Goal: Find specific page/section: Find specific page/section

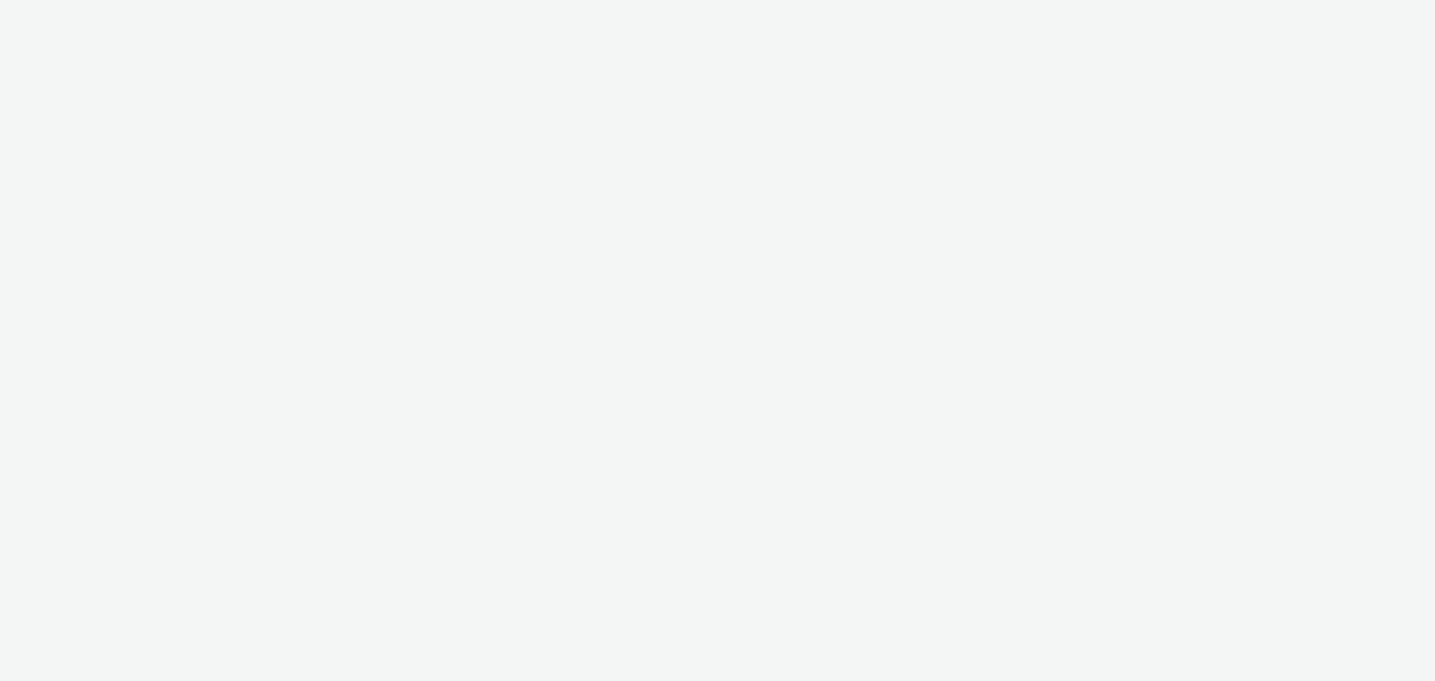
select select "c87e815b-22a1-47c7-876e-bd3135ce1a1d"
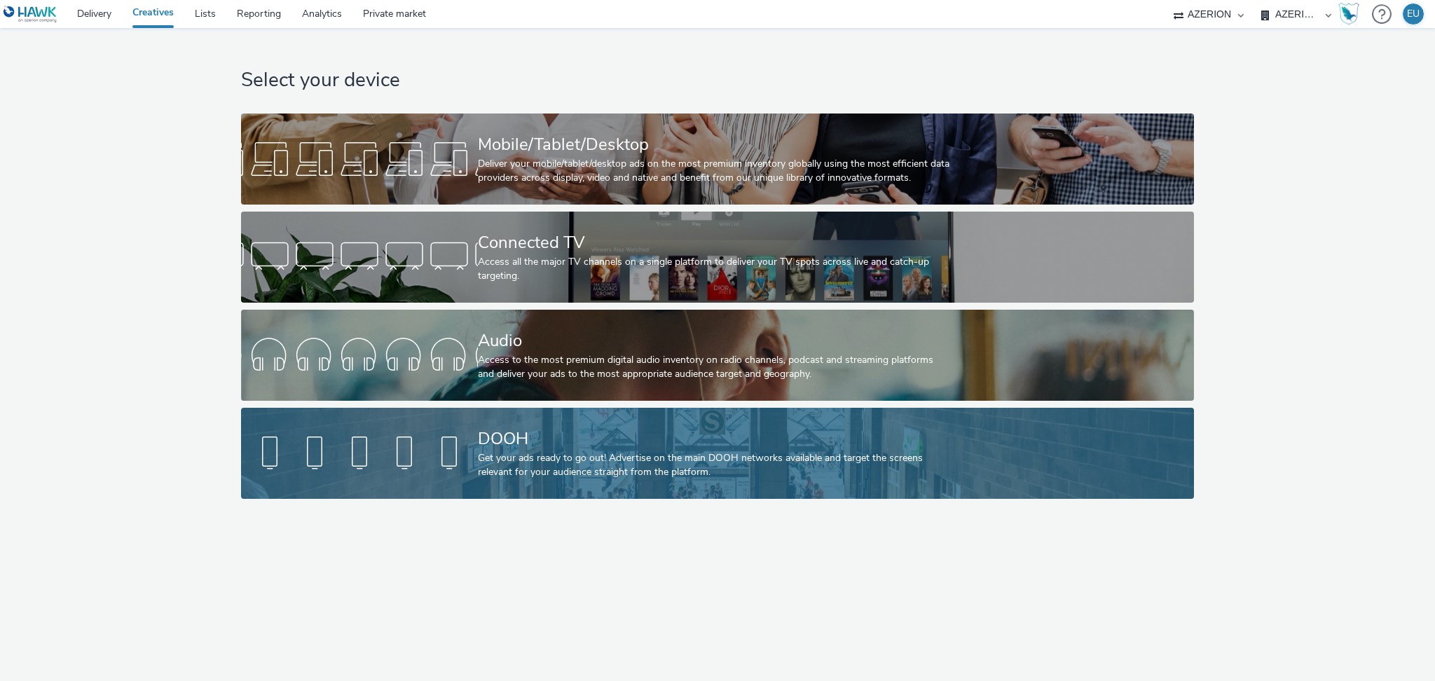
click at [573, 440] on div "DOOH" at bounding box center [715, 439] width 474 height 25
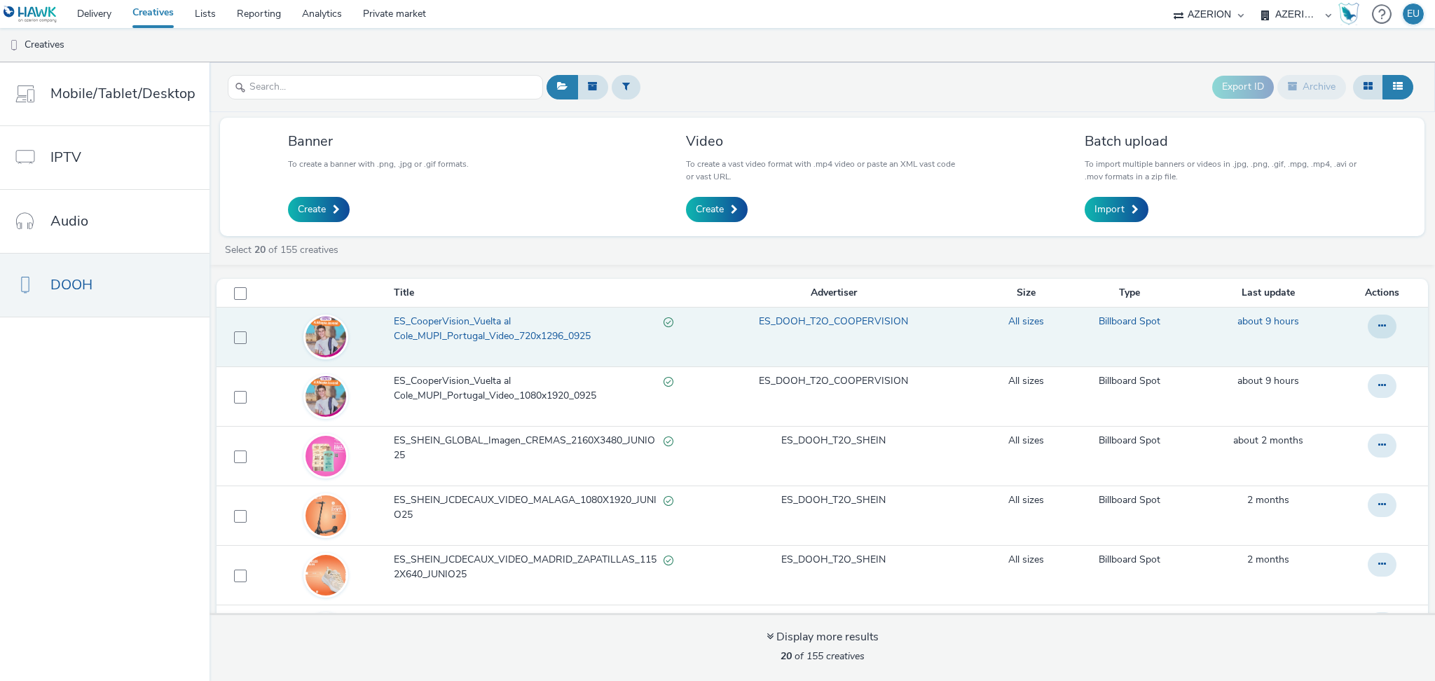
click at [529, 337] on span "ES_CooperVision_Vuelta al Cole_MUPI_Portugal_Video_720x1296_0925" at bounding box center [529, 329] width 270 height 29
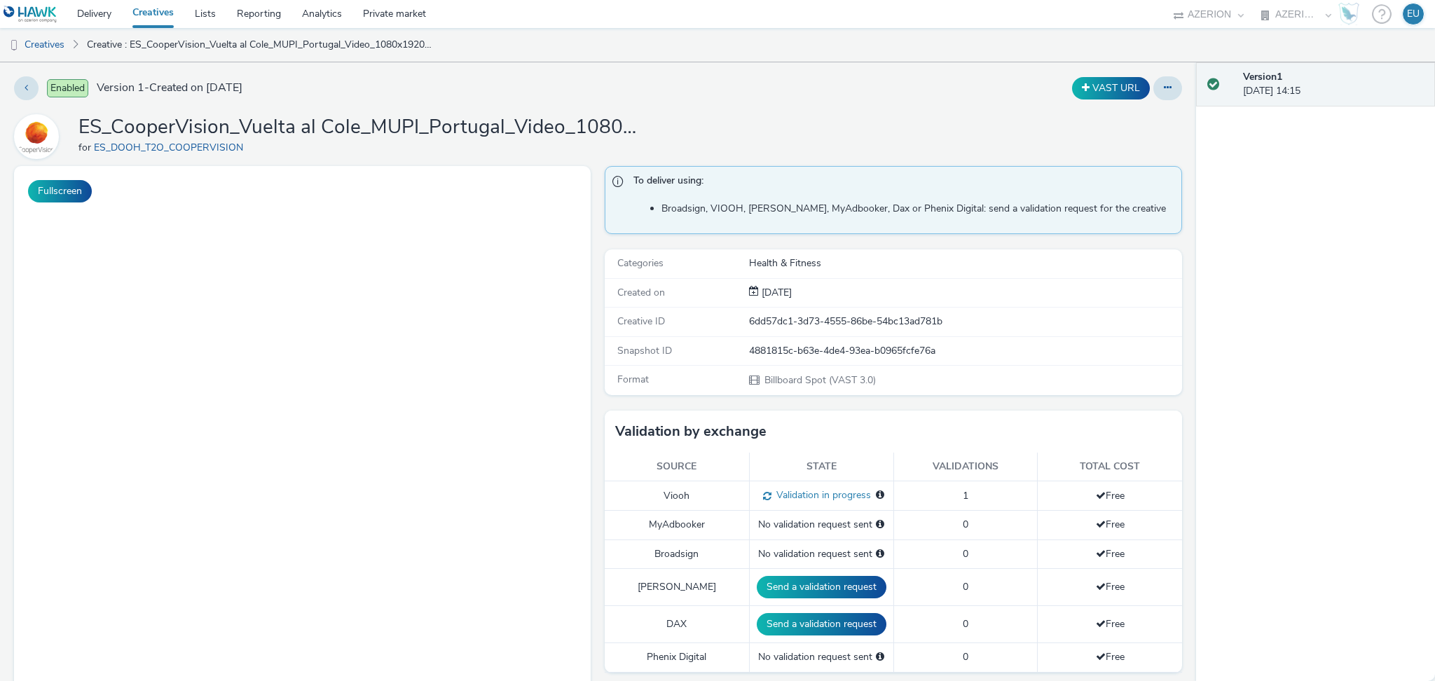
select select "c87e815b-22a1-47c7-876e-bd3135ce1a1d"
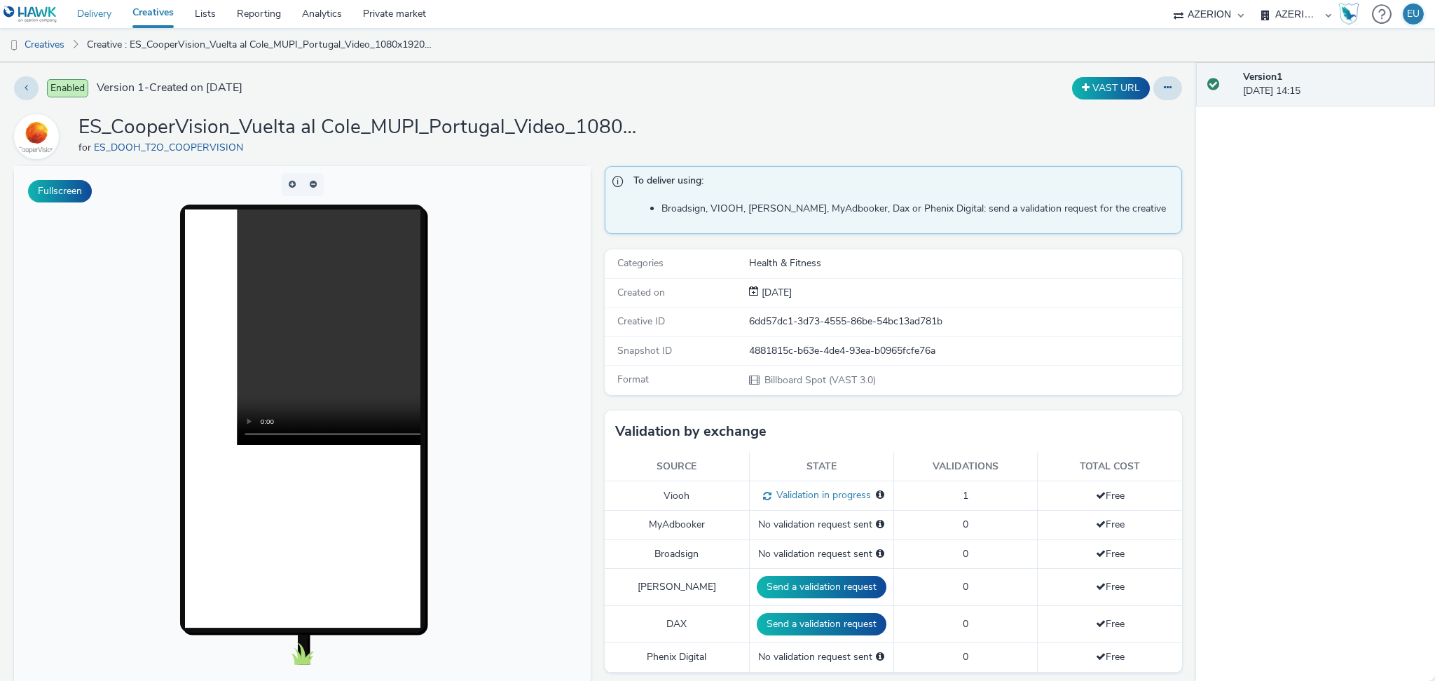
click at [90, 12] on link "Delivery" at bounding box center [94, 14] width 55 height 28
